Goal: Information Seeking & Learning: Learn about a topic

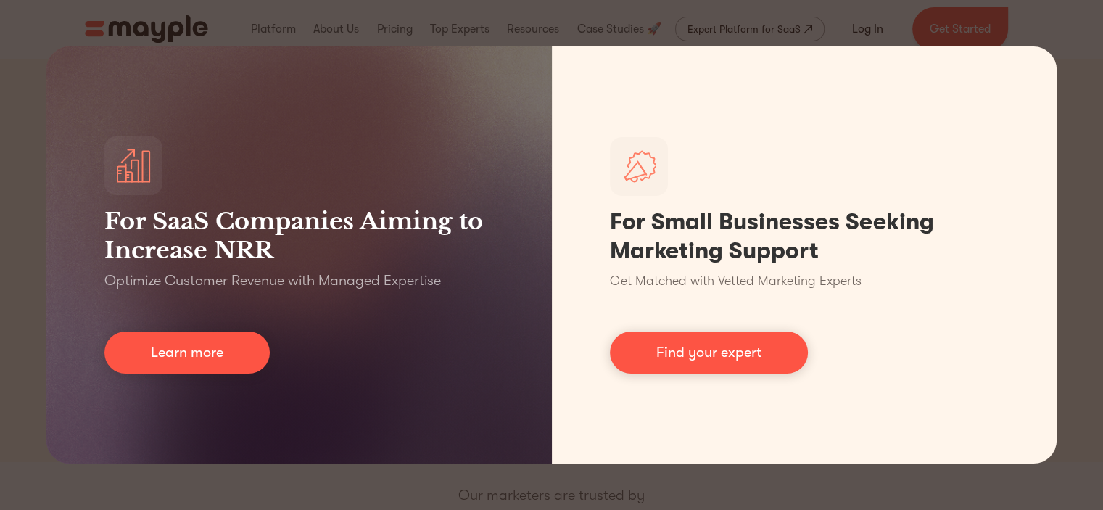
click at [496, 492] on div "For SaaS Companies Aiming to Increase NRR Optimize Customer Revenue with Manage…" at bounding box center [551, 255] width 1103 height 510
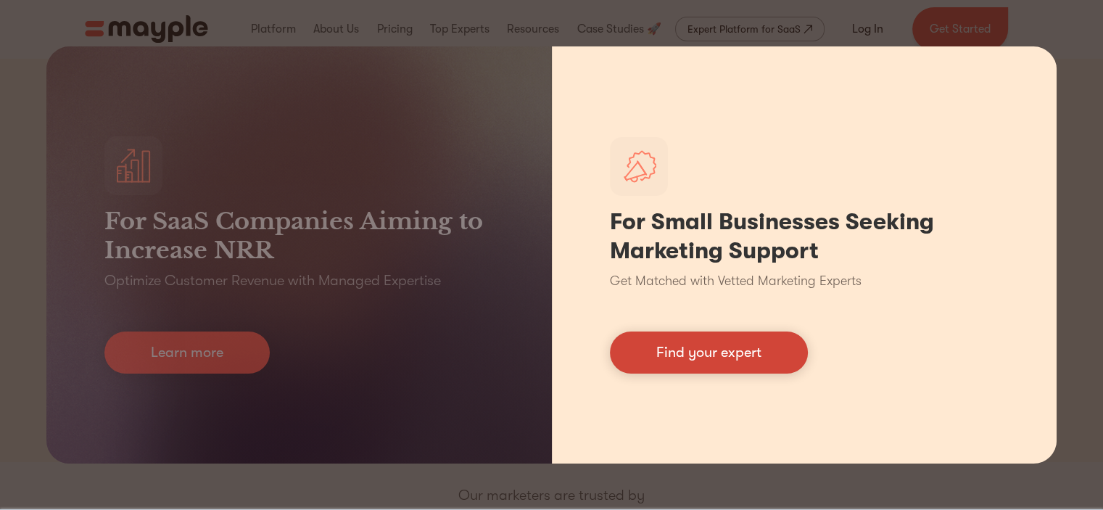
click at [703, 355] on link "Find your expert" at bounding box center [709, 352] width 198 height 42
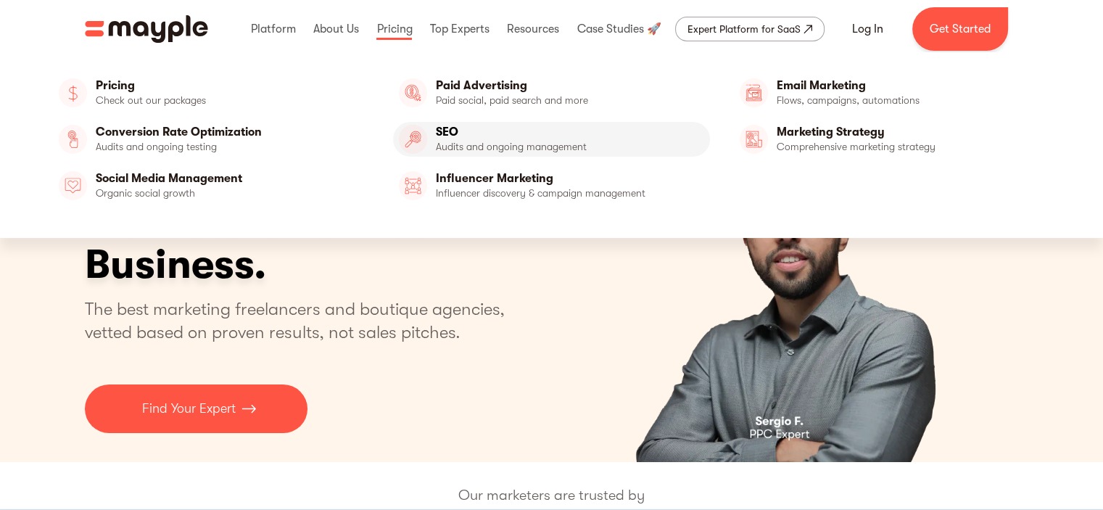
click at [466, 141] on link "SEO" at bounding box center [551, 139] width 317 height 35
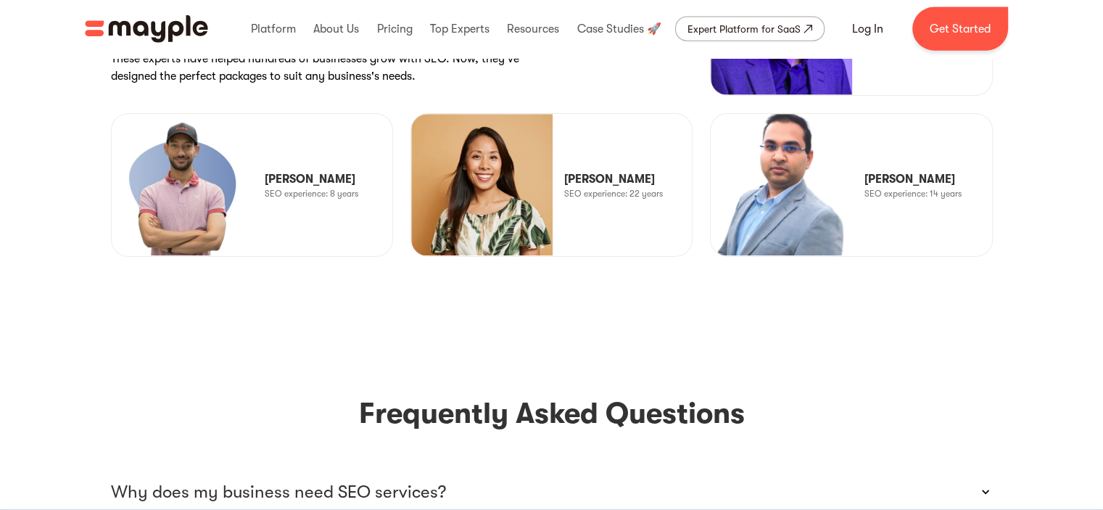
scroll to position [3418, 0]
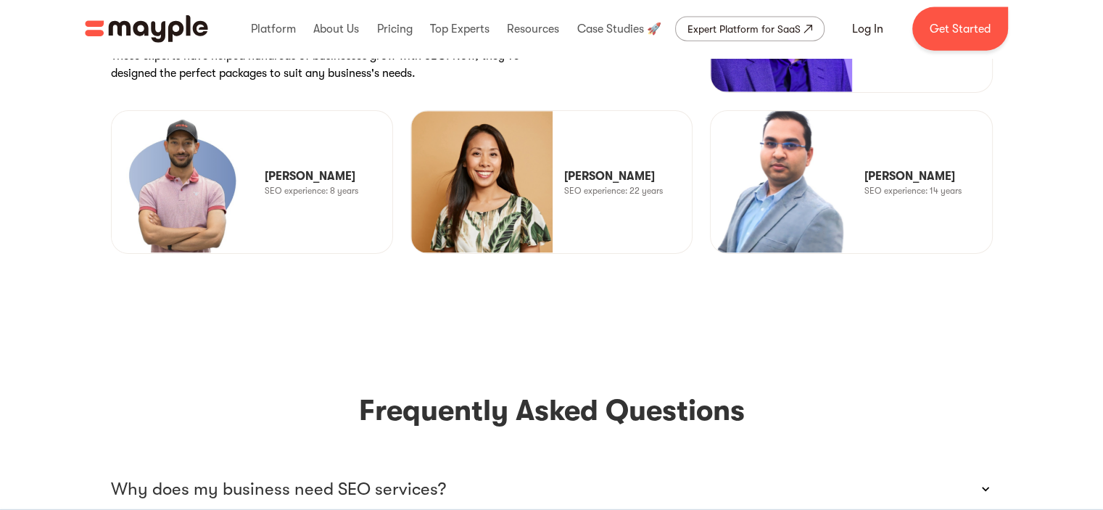
drag, startPoint x: 265, startPoint y: 154, endPoint x: 370, endPoint y: 150, distance: 105.2
copy p "Matthew Silverman"
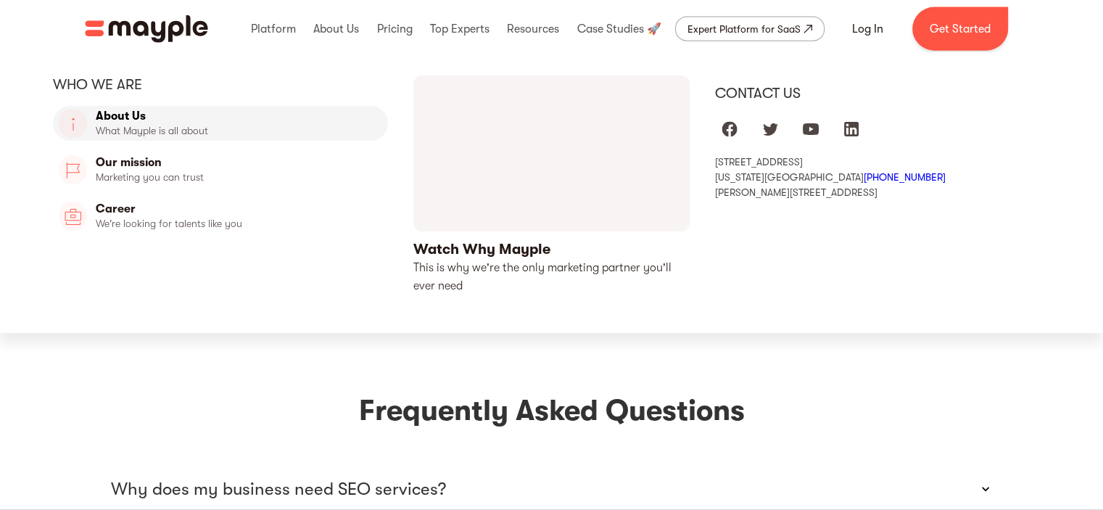
click at [132, 112] on link "About Us" at bounding box center [221, 123] width 336 height 35
